Goal: Transaction & Acquisition: Subscribe to service/newsletter

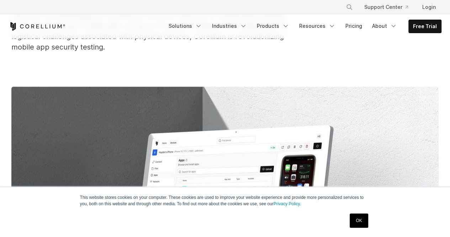
click at [358, 221] on link "OK" at bounding box center [359, 220] width 18 height 14
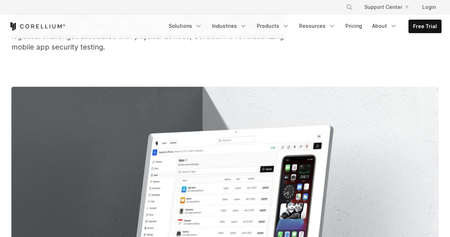
scroll to position [371, 0]
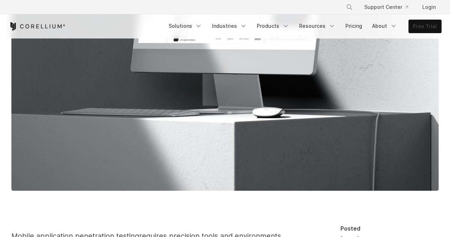
click at [429, 24] on link "Free Trial" at bounding box center [425, 26] width 32 height 13
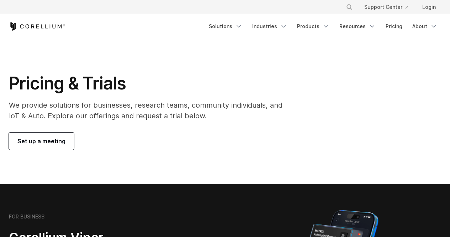
click at [57, 141] on span "Set up a meeting" at bounding box center [41, 141] width 48 height 9
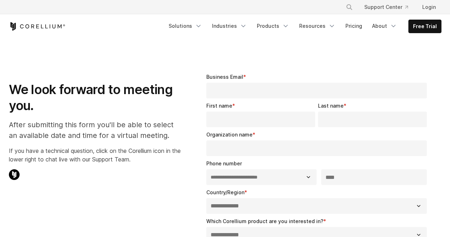
select select "**"
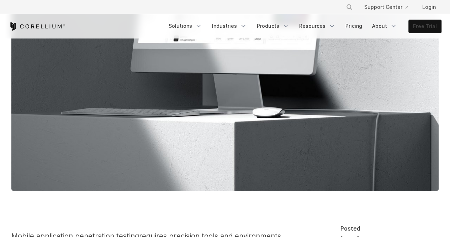
click at [414, 24] on link "Free Trial" at bounding box center [425, 26] width 32 height 13
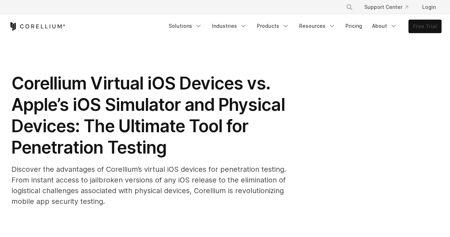
click at [413, 25] on link "Free Trial" at bounding box center [425, 26] width 32 height 13
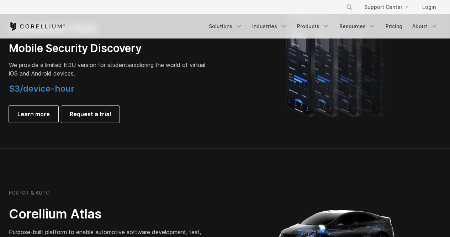
scroll to position [337, 0]
